Goal: Check status: Check status

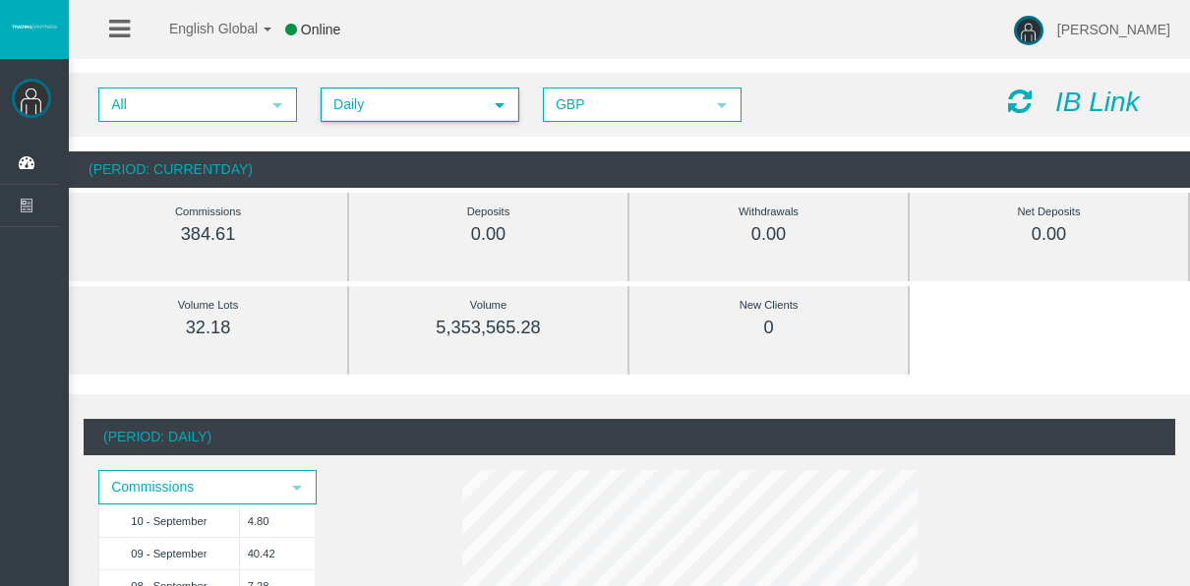
scroll to position [98, 0]
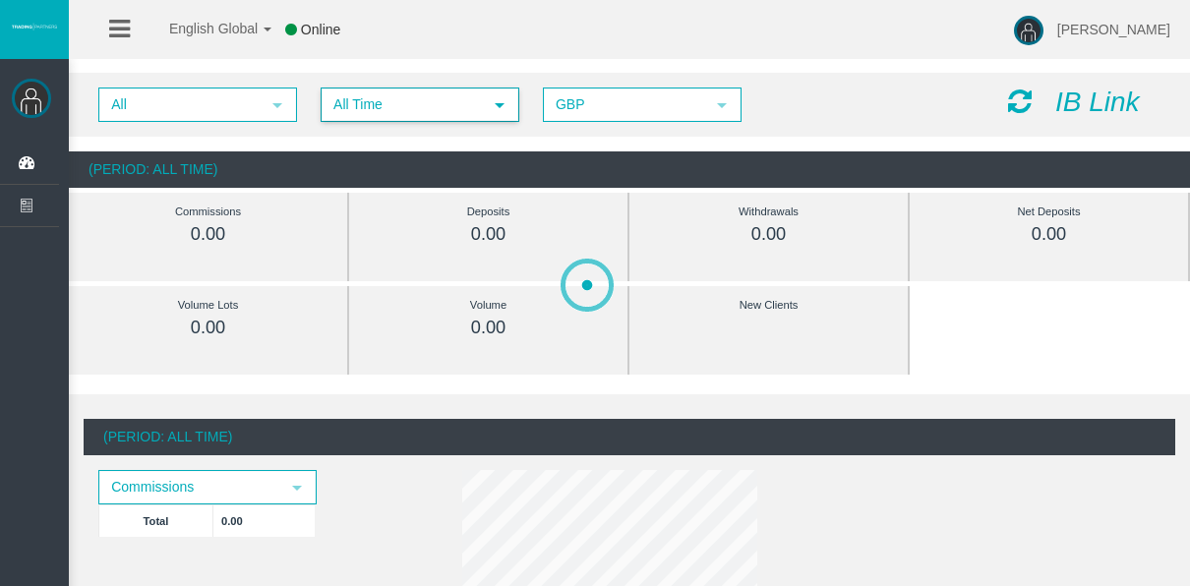
click at [347, 115] on span "All Time" at bounding box center [401, 104] width 159 height 30
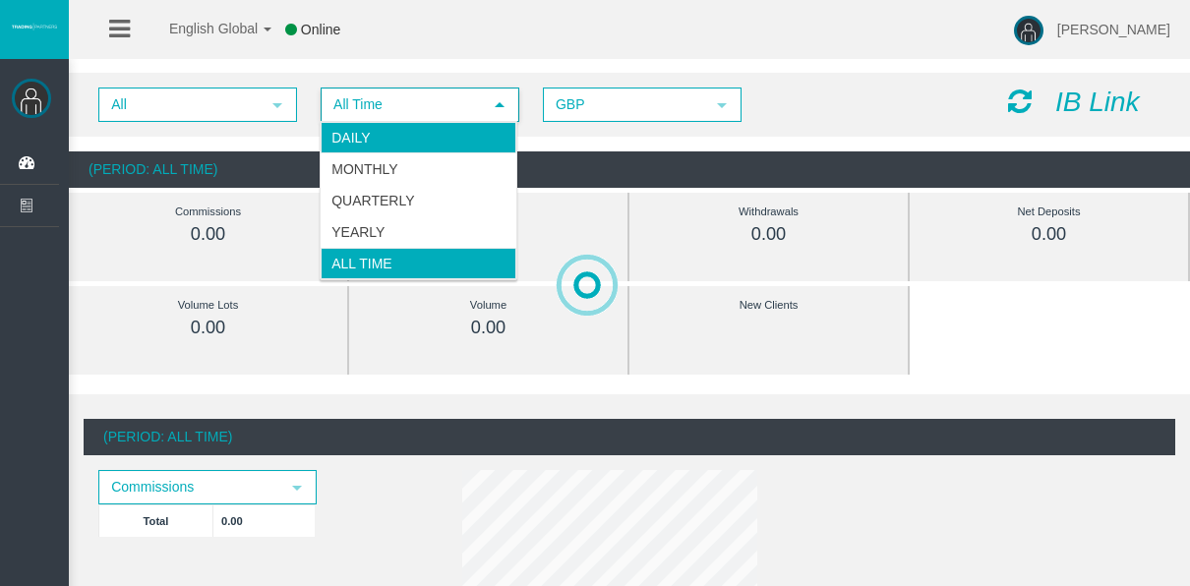
click at [349, 138] on li "Daily" at bounding box center [419, 137] width 196 height 31
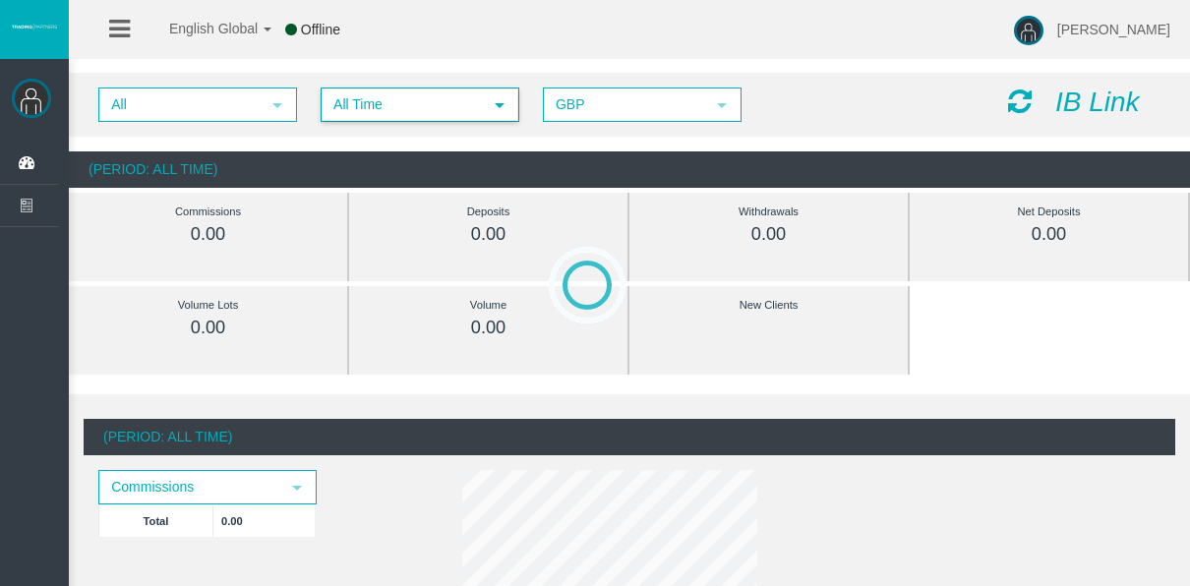
click at [380, 100] on span "All Time" at bounding box center [401, 104] width 159 height 30
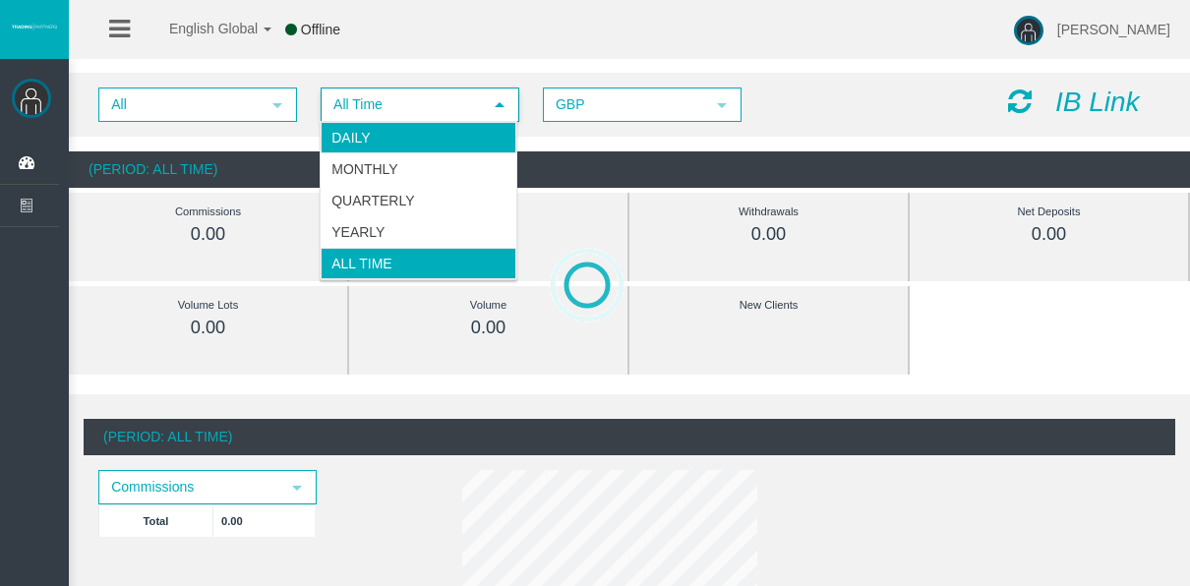
drag, startPoint x: 361, startPoint y: 127, endPoint x: 309, endPoint y: 127, distance: 52.1
click at [361, 127] on li "Daily" at bounding box center [419, 137] width 196 height 31
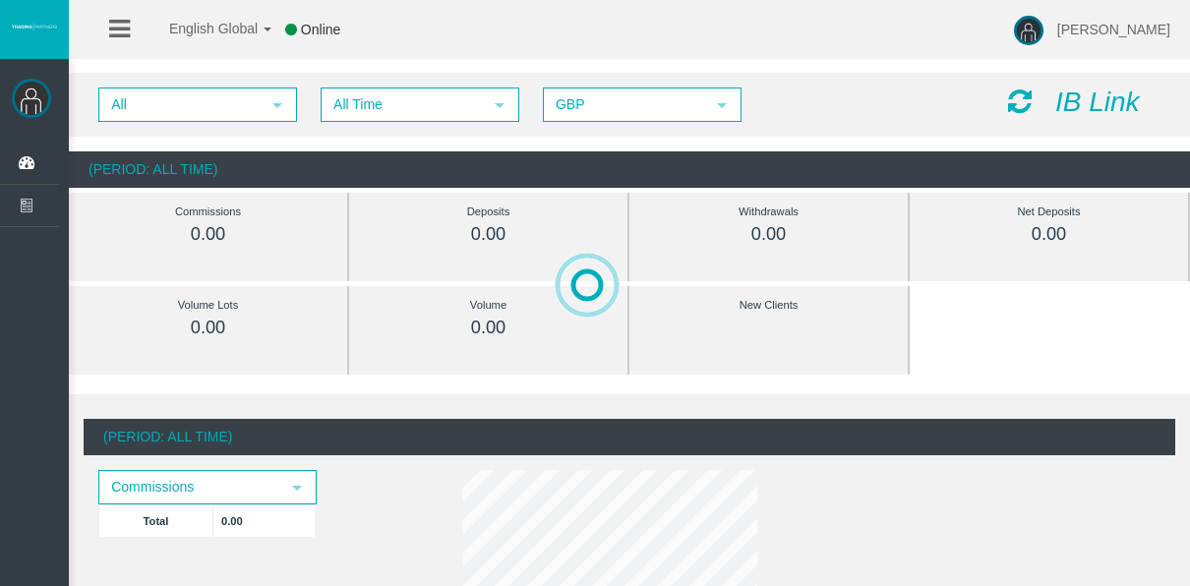
click at [428, 120] on span "All Time select 5" at bounding box center [420, 104] width 199 height 34
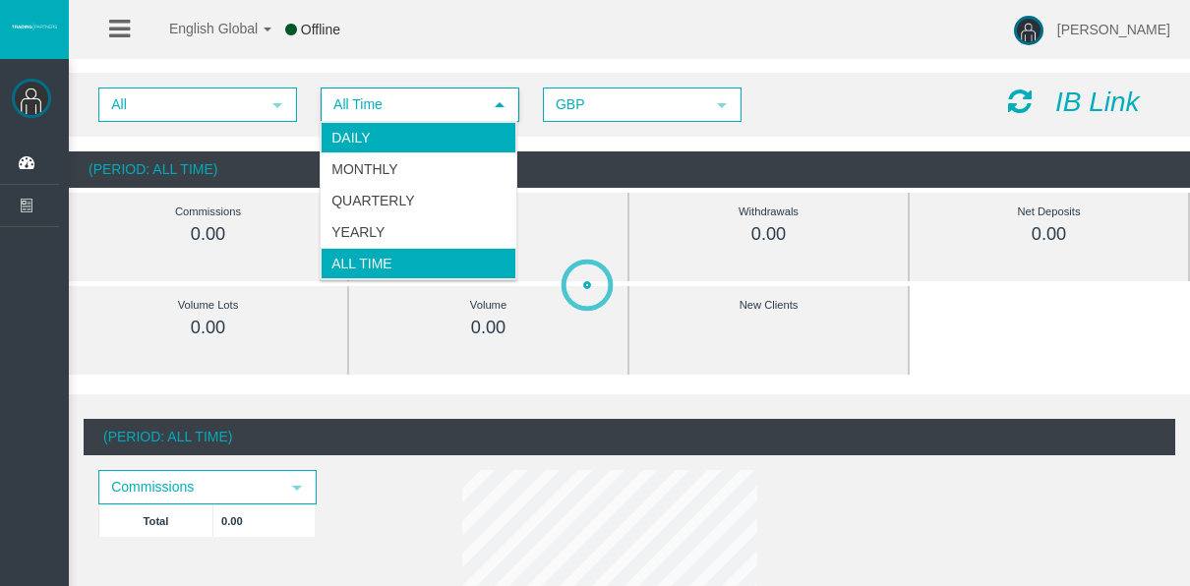
click at [421, 125] on li "Daily" at bounding box center [419, 137] width 196 height 31
